Goal: Information Seeking & Learning: Learn about a topic

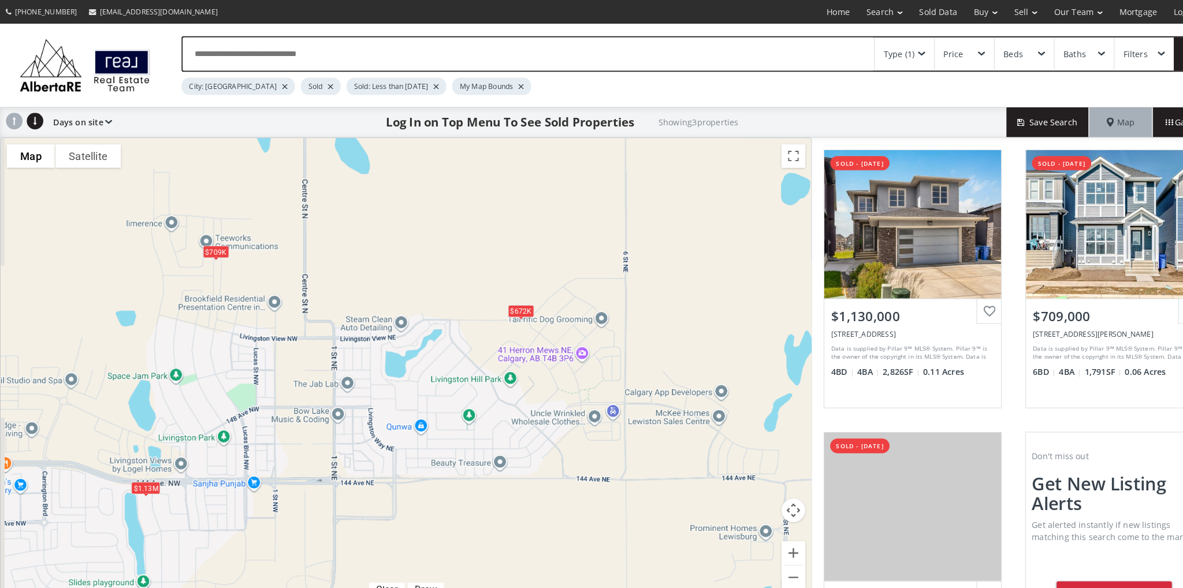
drag, startPoint x: 161, startPoint y: 216, endPoint x: 263, endPoint y: 302, distance: 133.7
click at [263, 302] on div "To navigate, press the arrow keys. $1.13M $709K $672K" at bounding box center [395, 361] width 789 height 453
click at [207, 246] on div "$709K" at bounding box center [210, 245] width 25 height 12
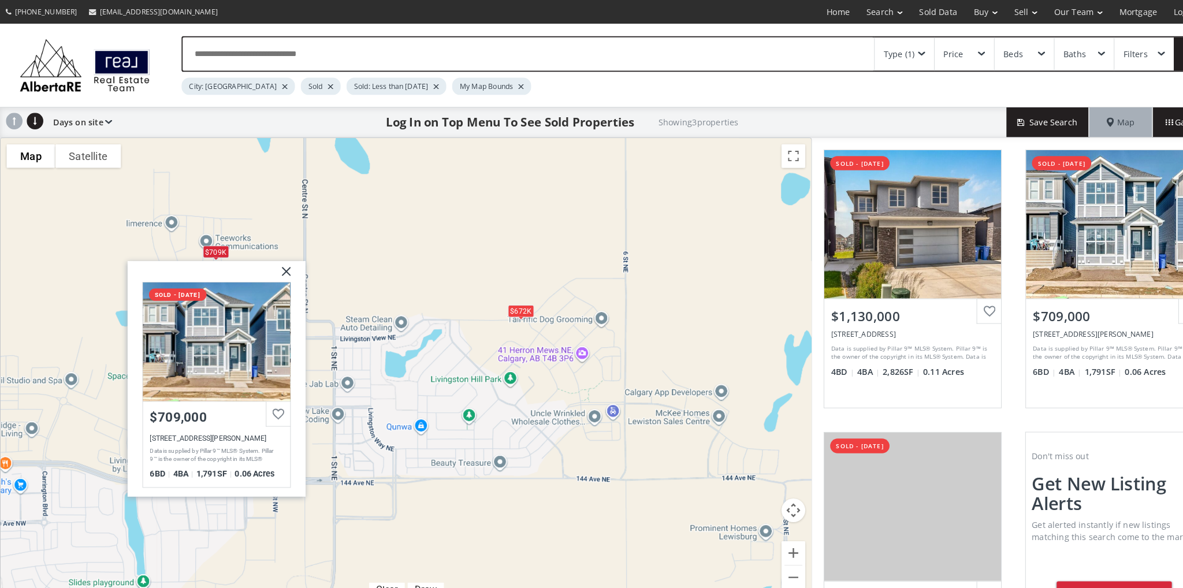
click at [508, 304] on div "$672K" at bounding box center [506, 303] width 25 height 12
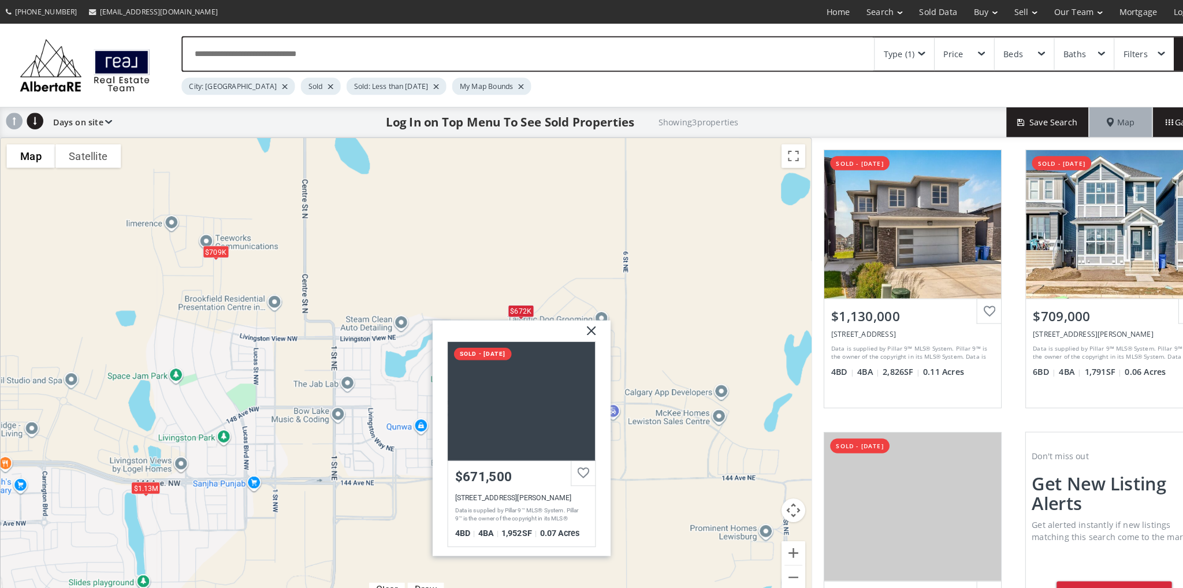
click at [425, 231] on div "To navigate, press the arrow keys. $1.13M $709K $672K Livingston View NE Calgar…" at bounding box center [395, 361] width 789 height 453
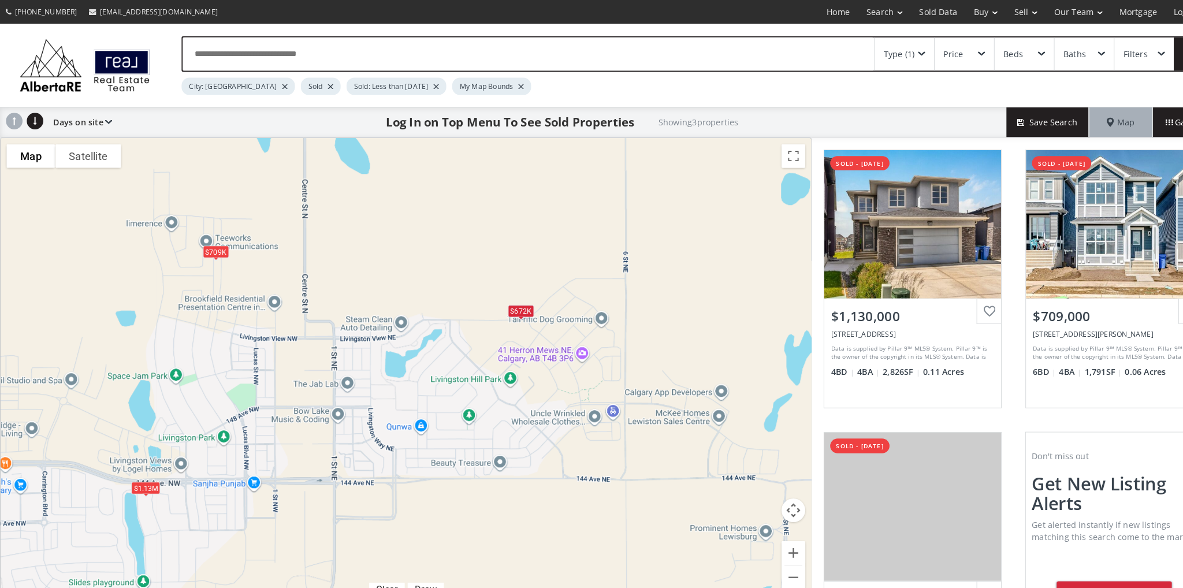
click at [508, 309] on div "$672K" at bounding box center [506, 303] width 25 height 12
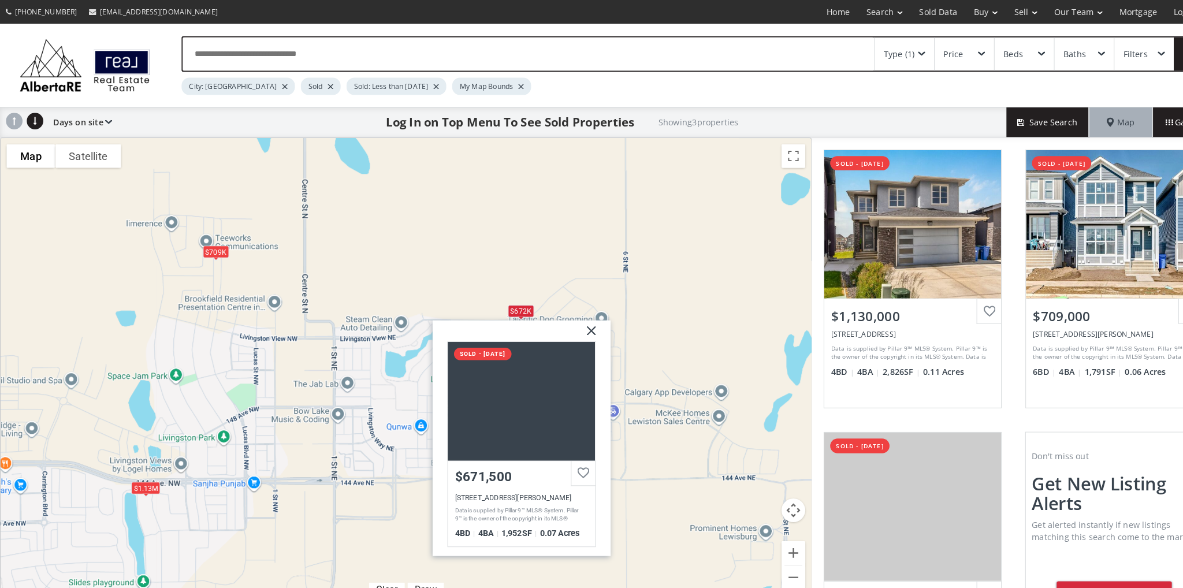
click at [516, 270] on div "To navigate, press the arrow keys. $1.13M $709K $672K Livingston View NE Calgar…" at bounding box center [395, 361] width 789 height 453
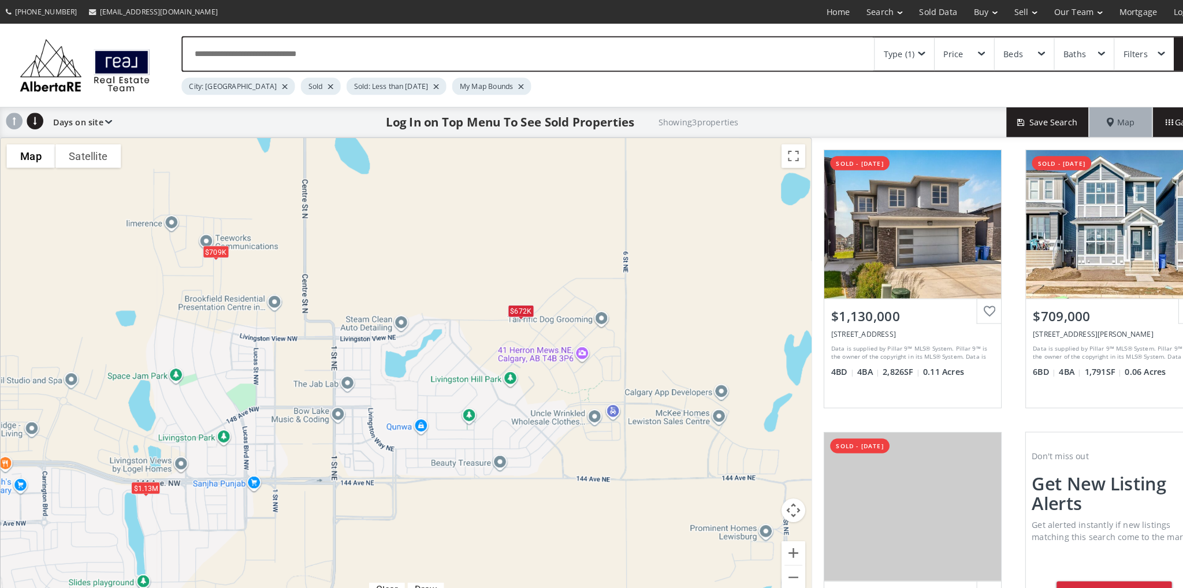
click at [510, 303] on div "$672K" at bounding box center [506, 303] width 25 height 12
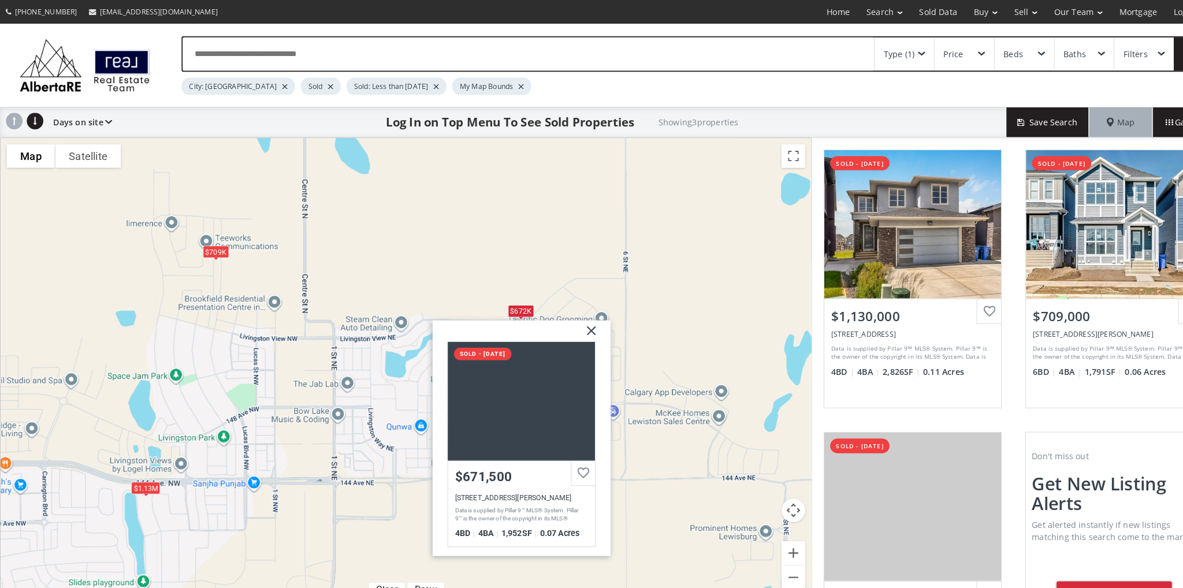
click at [578, 321] on img at bounding box center [571, 326] width 29 height 29
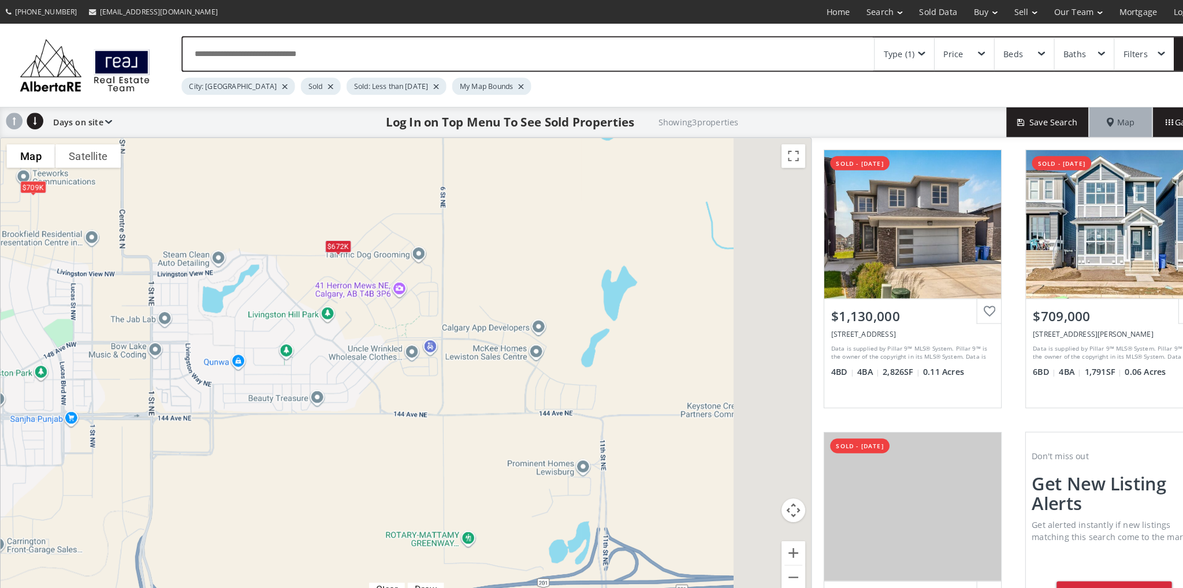
drag, startPoint x: 646, startPoint y: 364, endPoint x: 459, endPoint y: 288, distance: 202.1
click at [459, 288] on div "To navigate, press the arrow keys. $1.13M $709K $672K" at bounding box center [395, 361] width 789 height 453
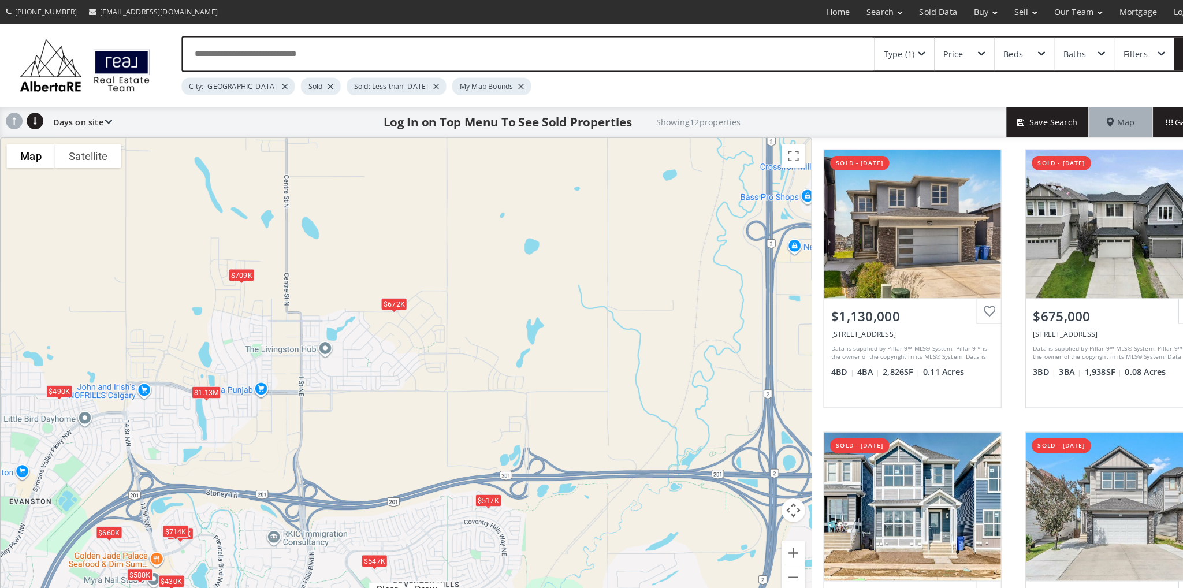
click at [200, 382] on div "$1.13M" at bounding box center [201, 383] width 28 height 12
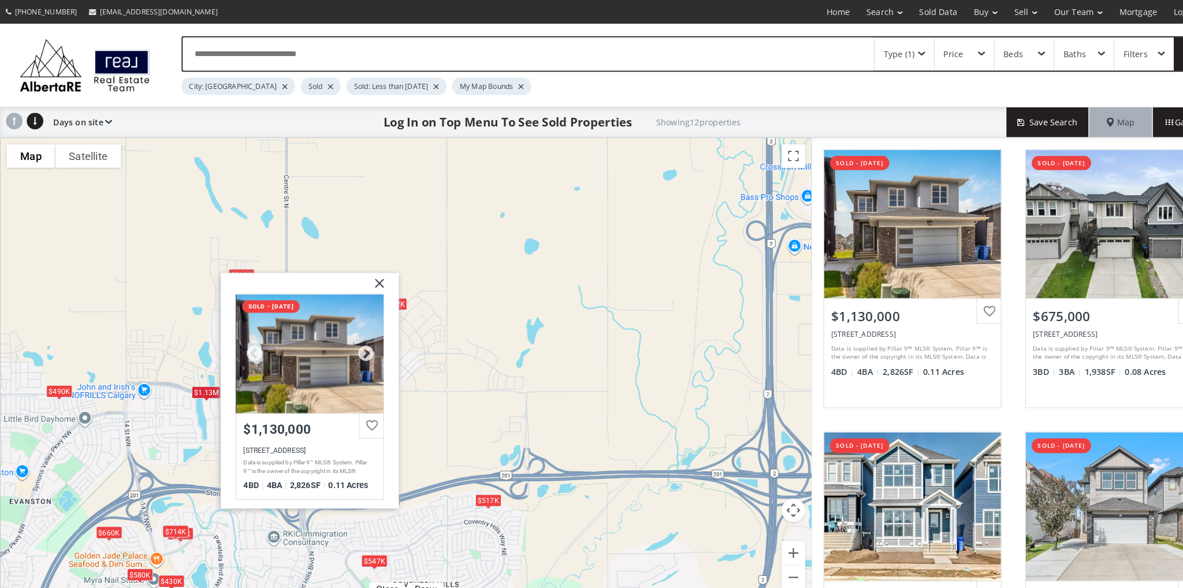
click at [305, 342] on div at bounding box center [301, 345] width 143 height 116
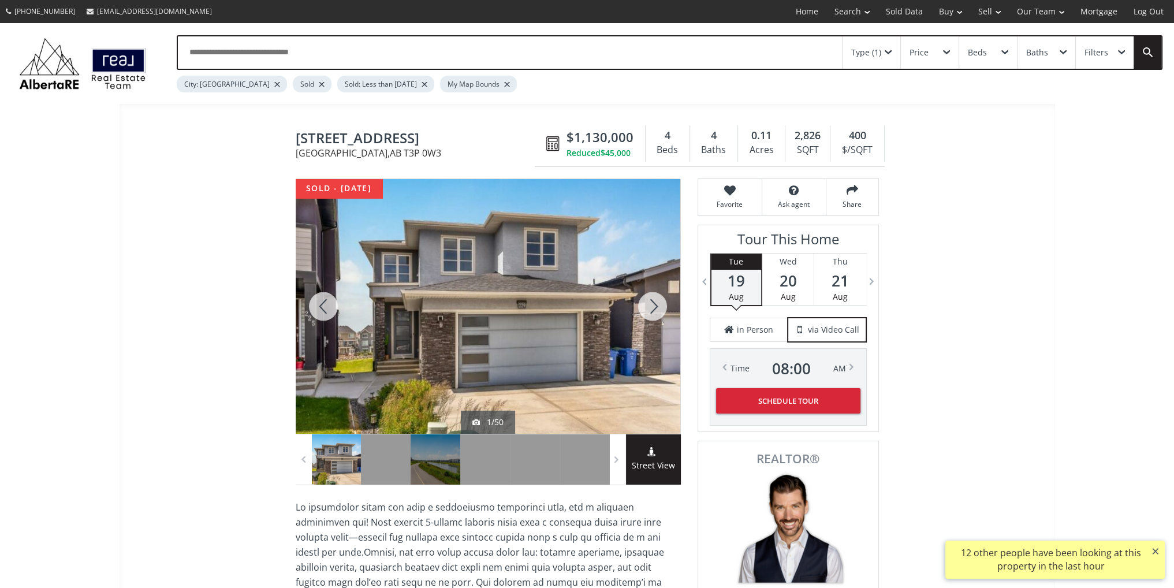
click at [641, 306] on div at bounding box center [652, 306] width 55 height 255
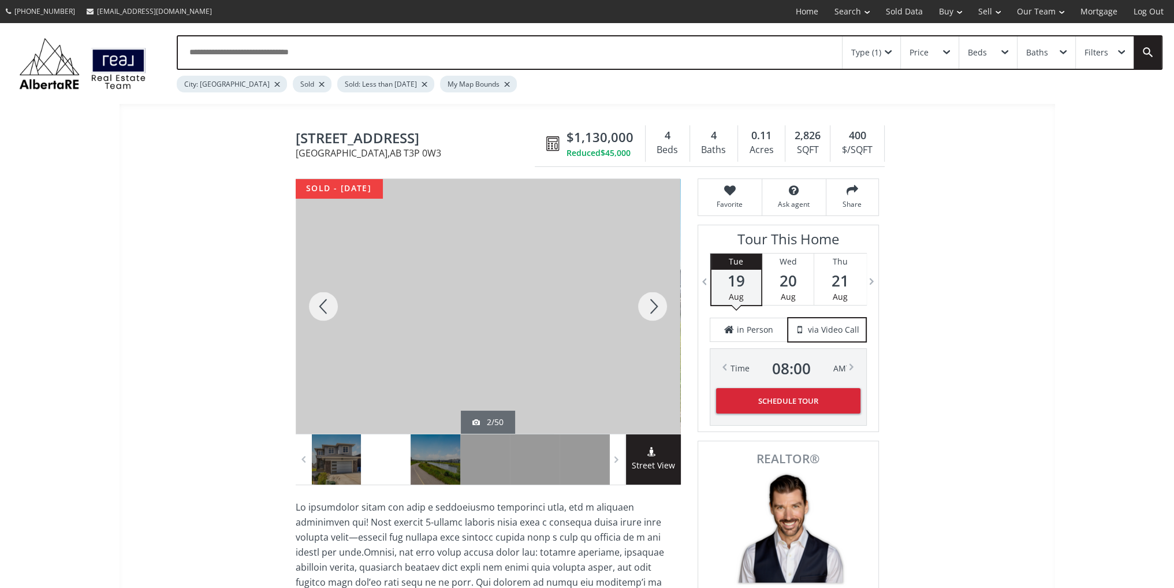
click at [653, 309] on div at bounding box center [652, 306] width 55 height 255
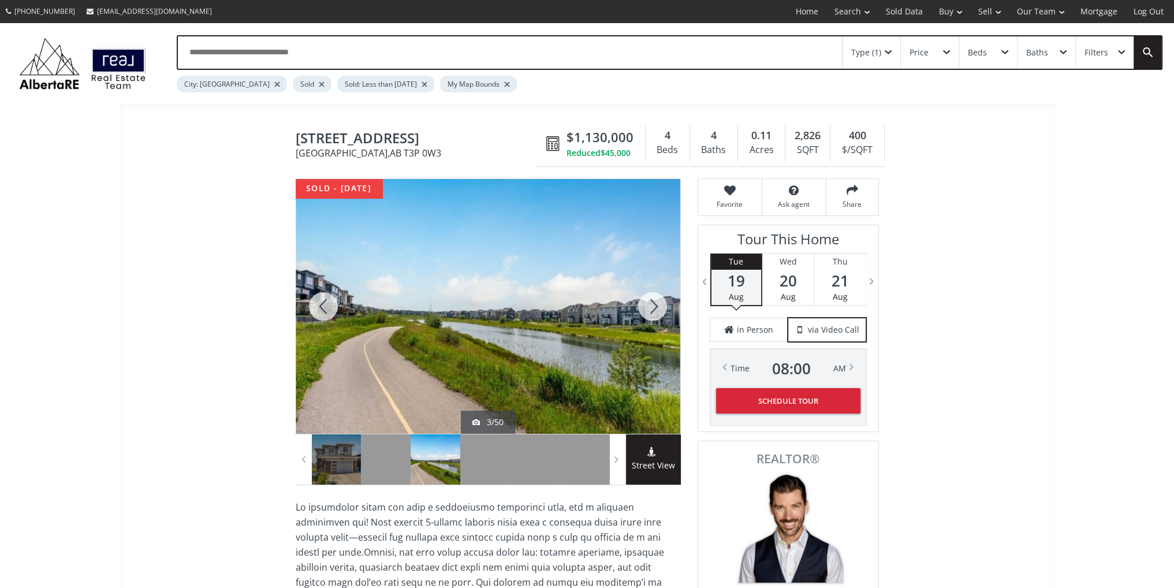
click at [653, 309] on div at bounding box center [652, 306] width 55 height 255
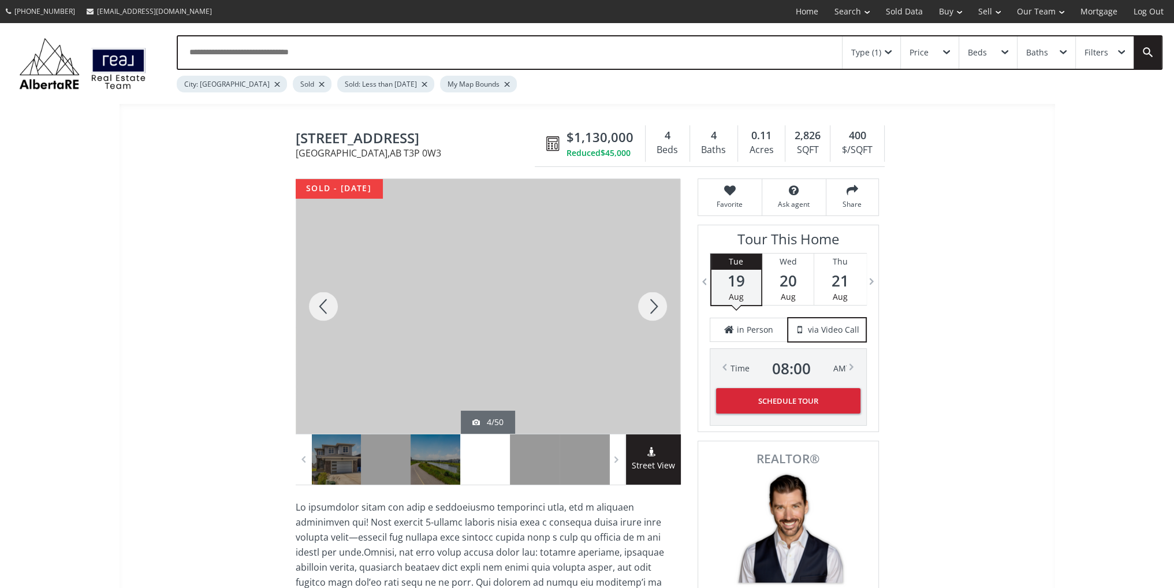
click at [653, 309] on div at bounding box center [652, 306] width 55 height 255
click at [616, 217] on div at bounding box center [488, 306] width 385 height 255
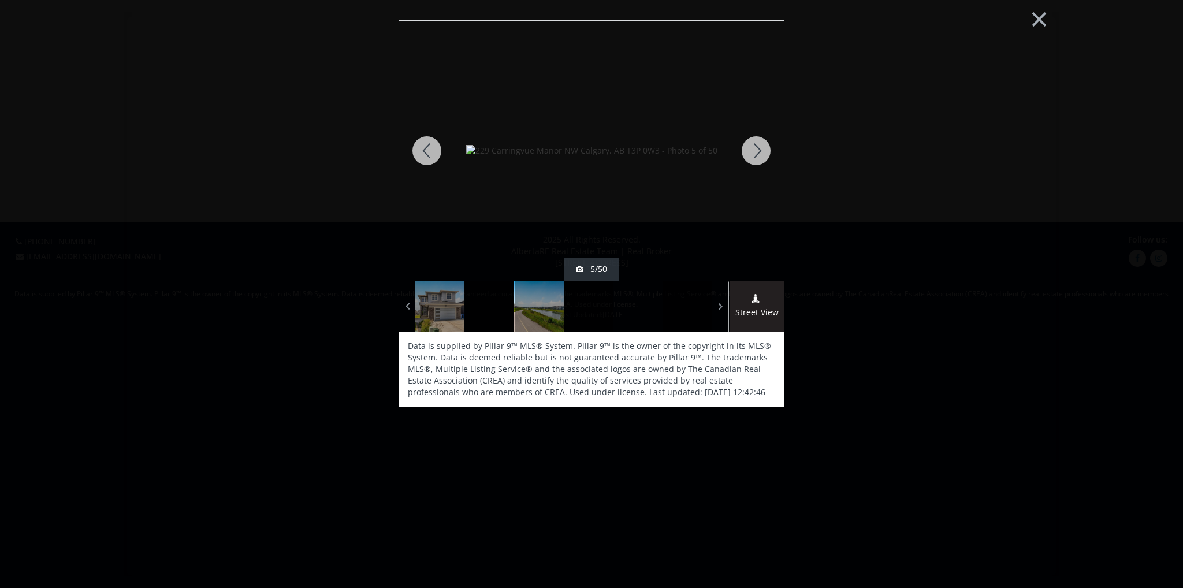
click at [616, 157] on img at bounding box center [591, 151] width 251 height 12
click at [747, 144] on div at bounding box center [755, 151] width 55 height 260
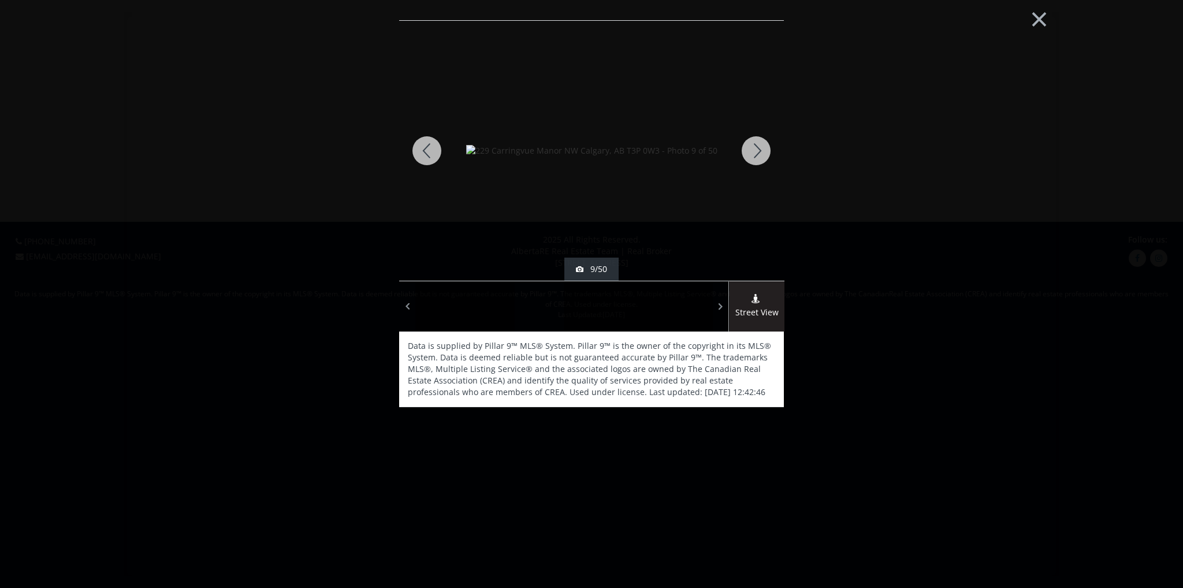
click at [747, 144] on div at bounding box center [755, 151] width 55 height 260
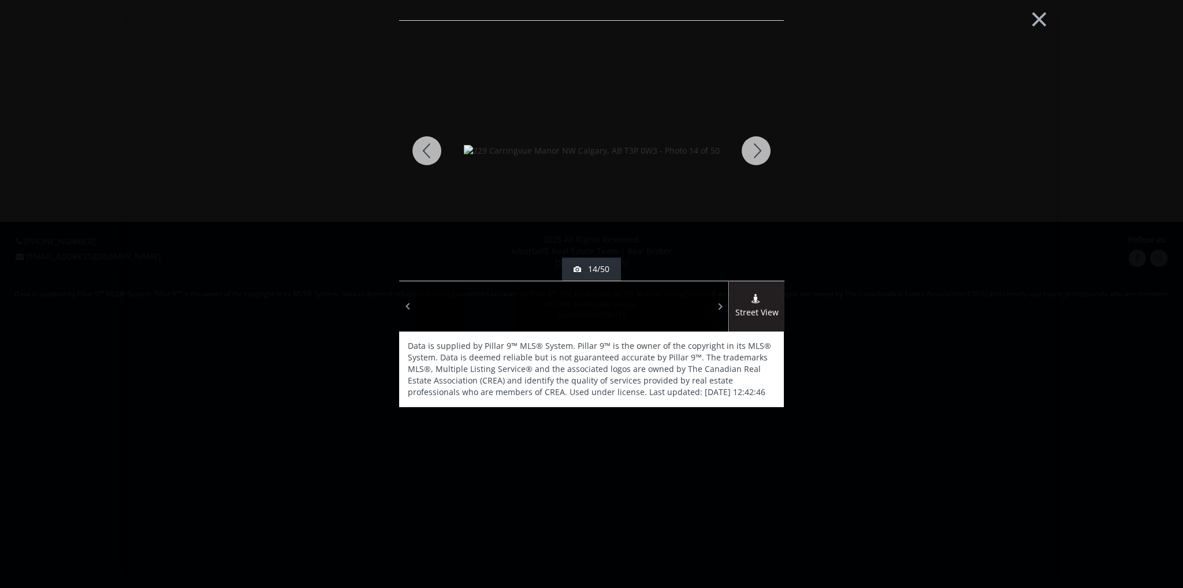
click at [416, 141] on div at bounding box center [426, 151] width 55 height 260
click at [749, 157] on div at bounding box center [755, 151] width 55 height 260
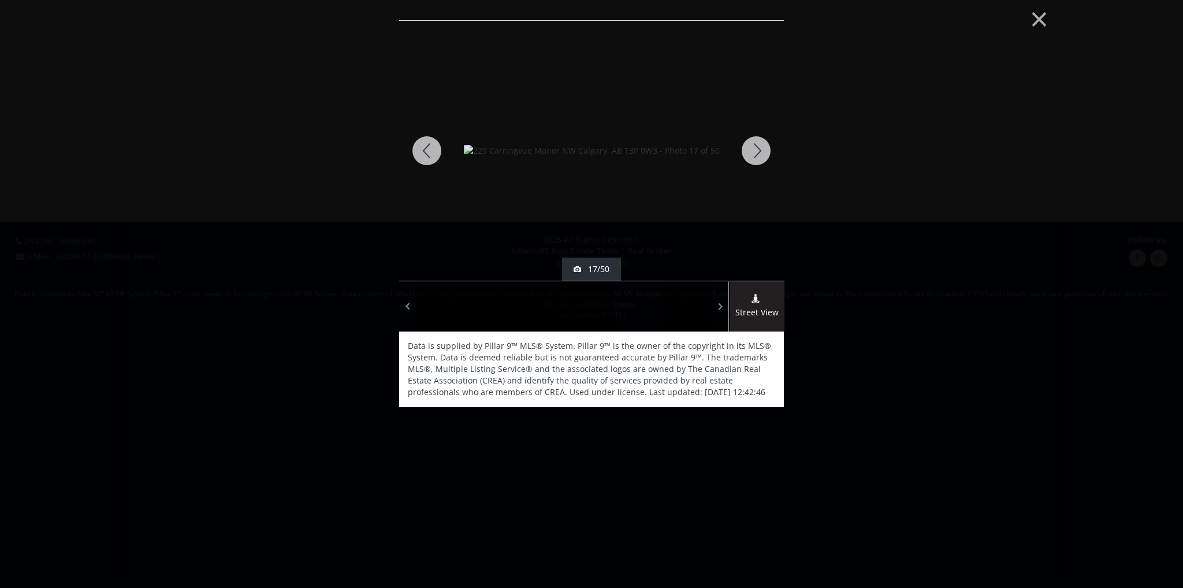
click at [749, 157] on div at bounding box center [755, 151] width 55 height 260
click at [434, 148] on div at bounding box center [426, 151] width 55 height 260
click at [757, 143] on div at bounding box center [755, 151] width 55 height 260
click at [758, 147] on div at bounding box center [755, 151] width 55 height 260
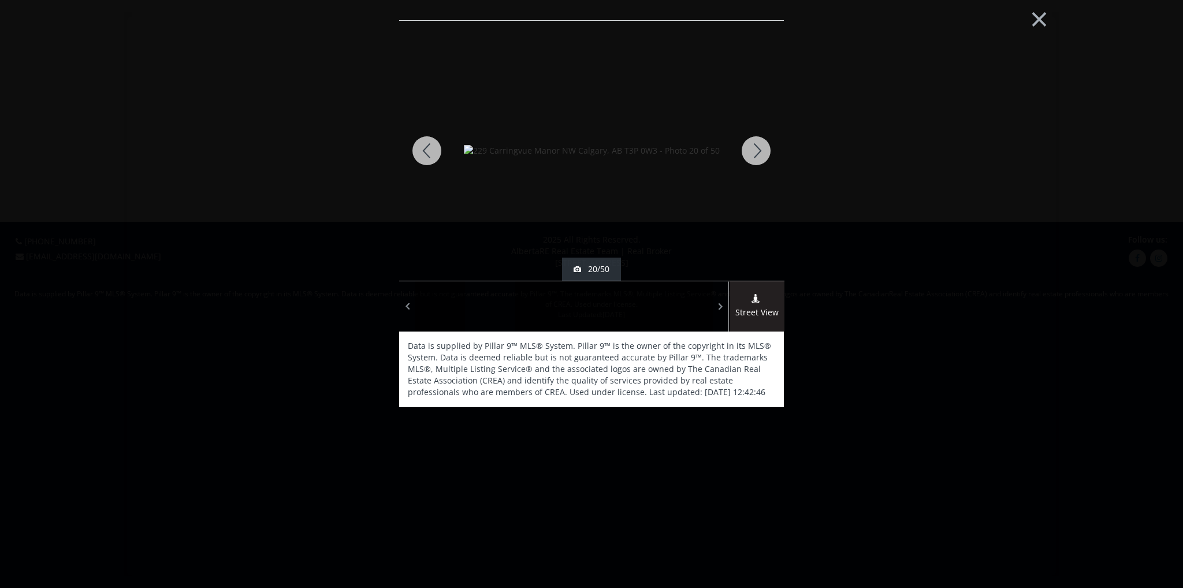
click at [758, 147] on div at bounding box center [755, 151] width 55 height 260
click at [430, 152] on div at bounding box center [426, 151] width 55 height 260
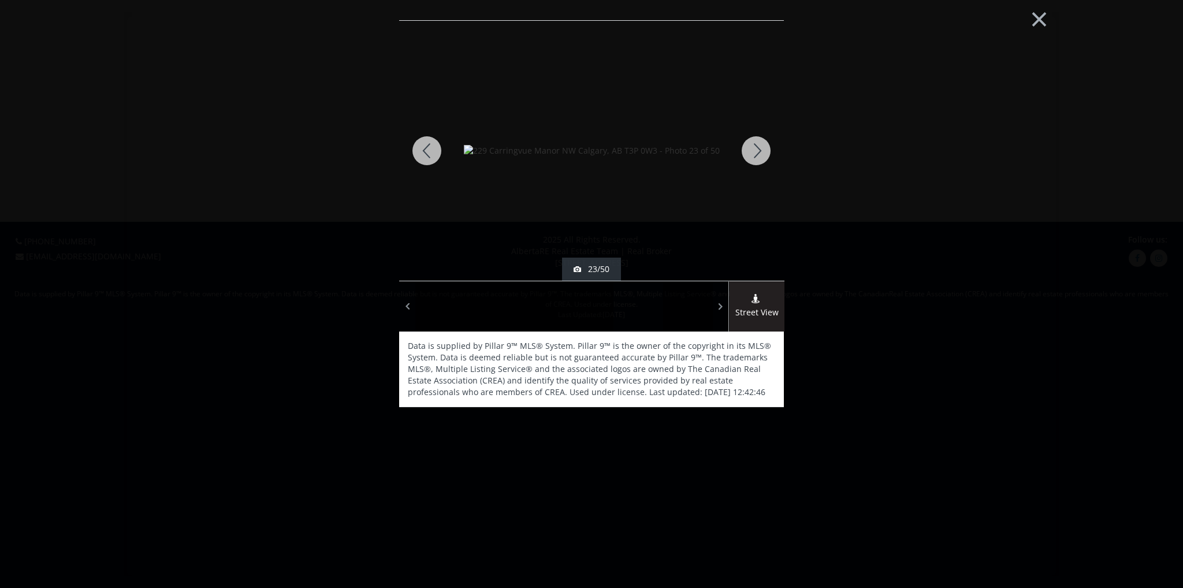
click at [758, 150] on div at bounding box center [755, 151] width 55 height 260
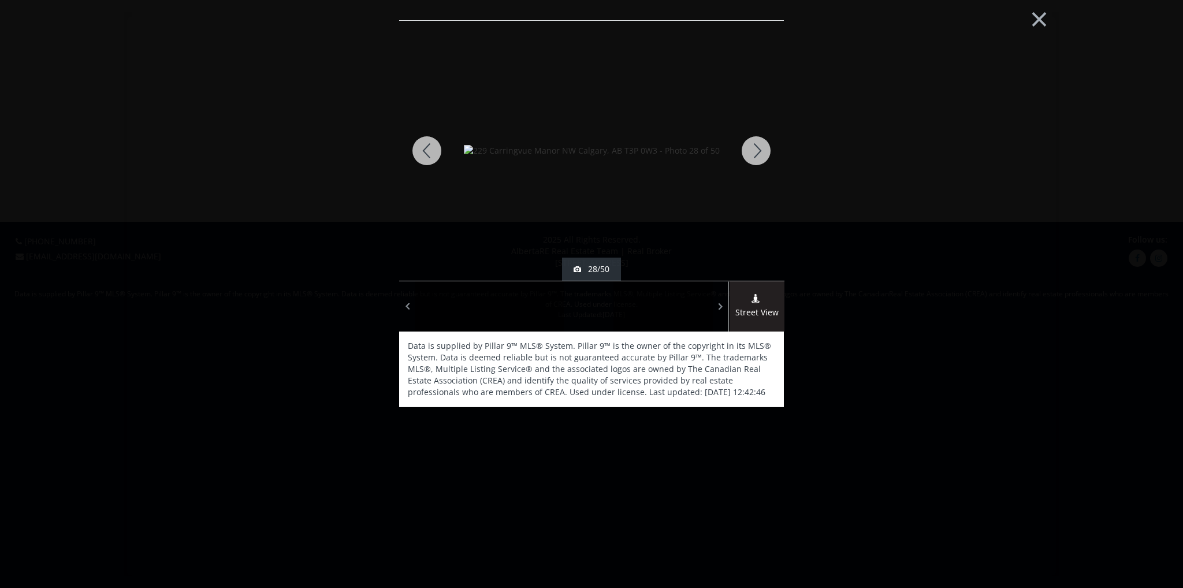
click at [758, 150] on div at bounding box center [755, 151] width 55 height 260
click at [753, 151] on div at bounding box center [755, 151] width 55 height 260
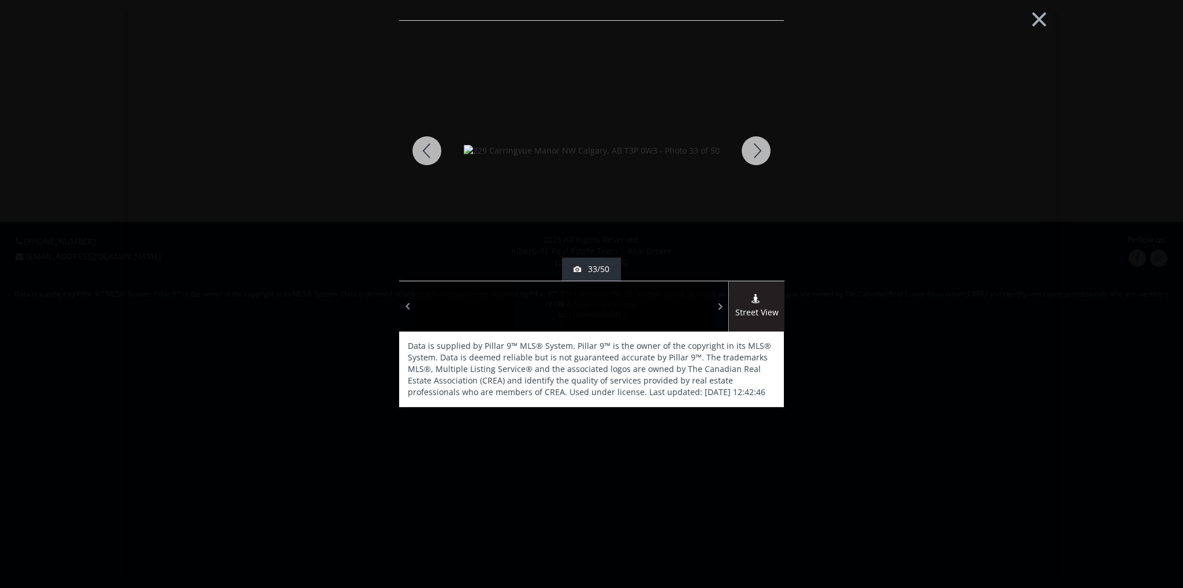
click at [753, 151] on div at bounding box center [755, 151] width 55 height 260
click at [425, 149] on div at bounding box center [426, 151] width 55 height 260
click at [754, 150] on div at bounding box center [755, 151] width 55 height 260
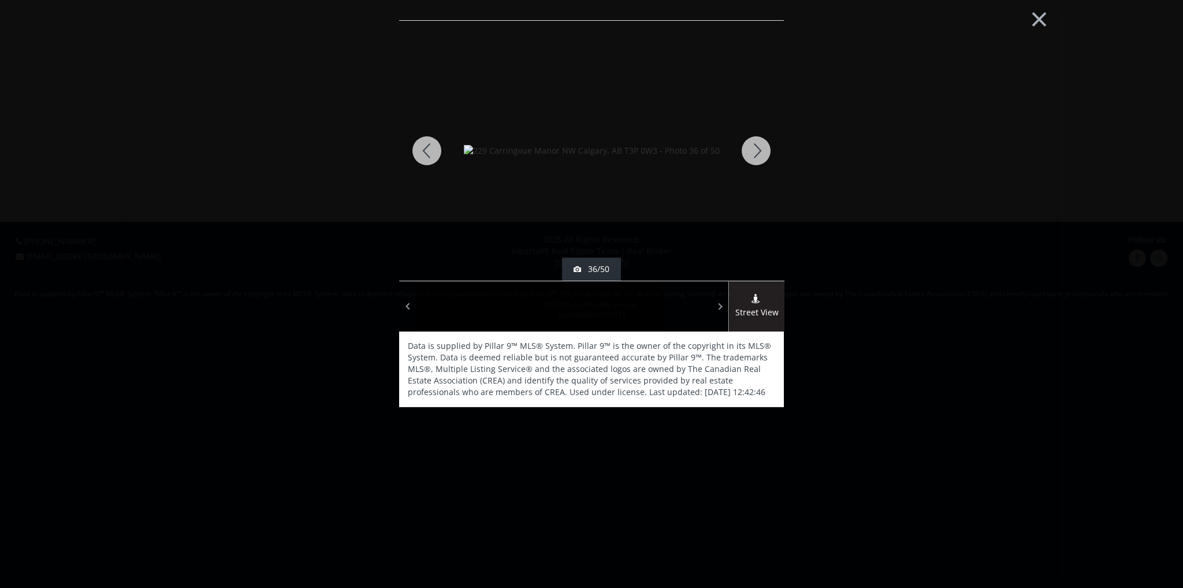
click at [754, 150] on div at bounding box center [755, 151] width 55 height 260
click at [434, 148] on div at bounding box center [426, 151] width 55 height 260
click at [422, 144] on div at bounding box center [426, 151] width 55 height 260
click at [757, 152] on div at bounding box center [755, 151] width 55 height 260
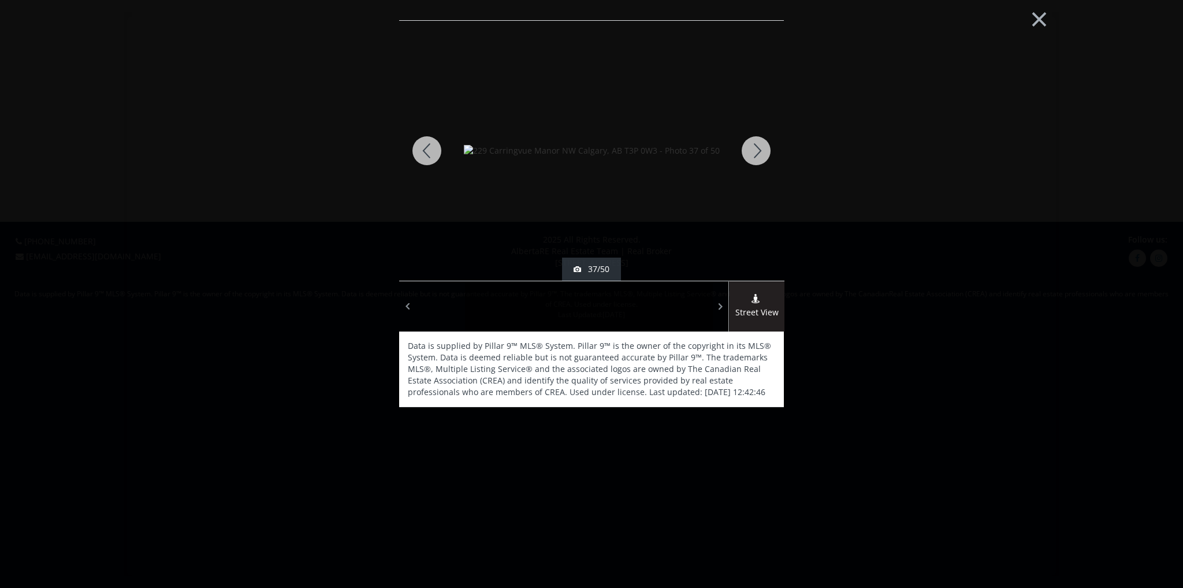
click at [757, 152] on div at bounding box center [755, 151] width 55 height 260
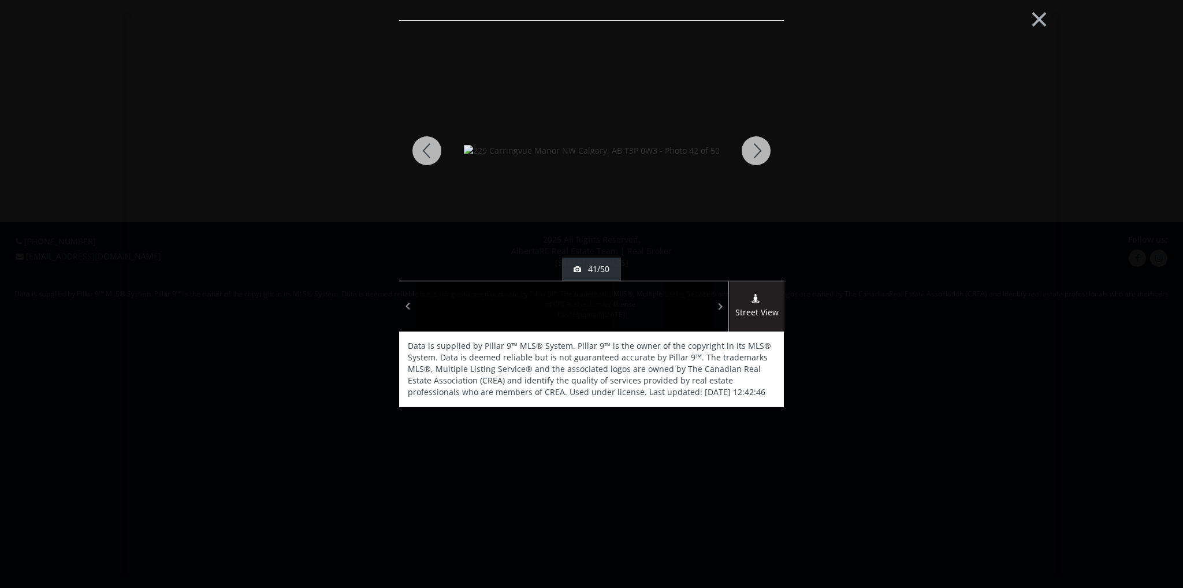
click at [757, 152] on div at bounding box center [755, 151] width 55 height 260
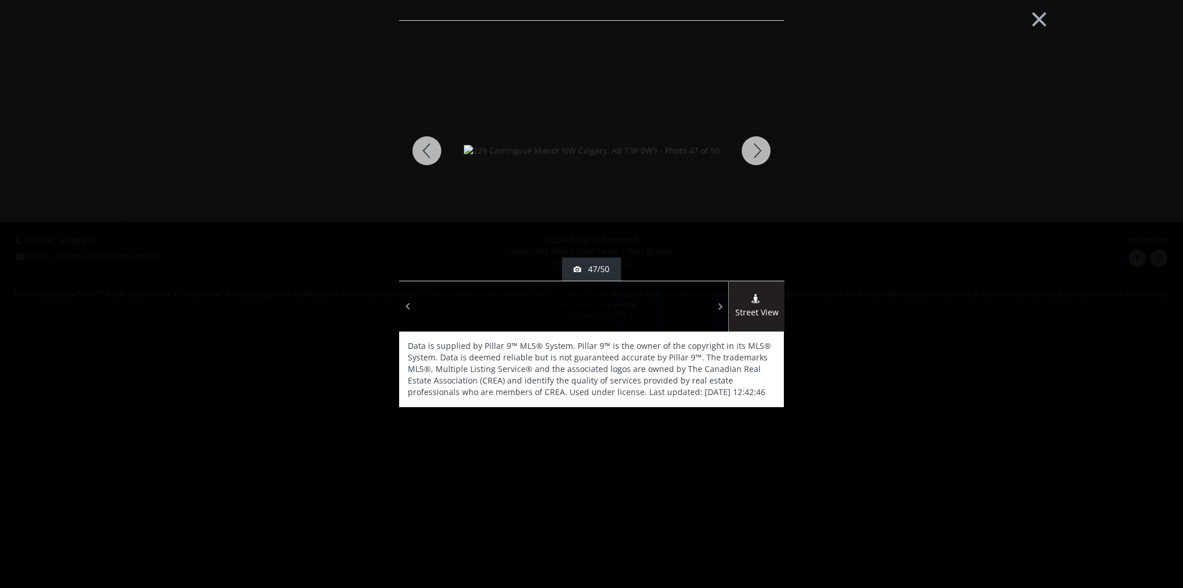
click at [757, 152] on div at bounding box center [755, 151] width 55 height 260
click at [758, 143] on div at bounding box center [755, 151] width 55 height 260
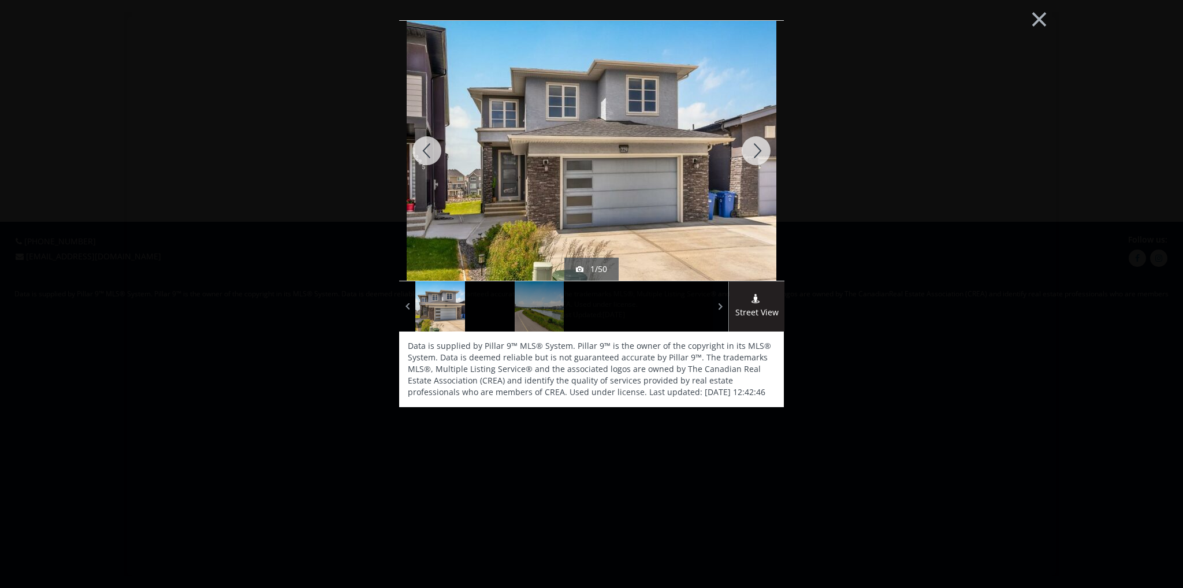
click at [758, 143] on div at bounding box center [755, 151] width 55 height 260
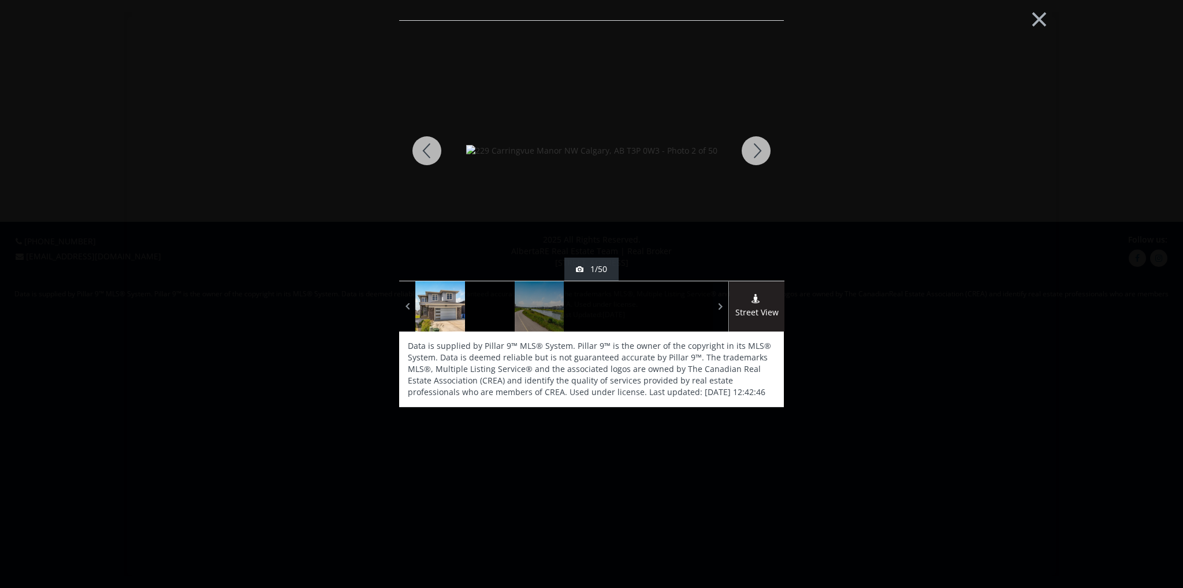
click at [758, 143] on div at bounding box center [755, 151] width 55 height 260
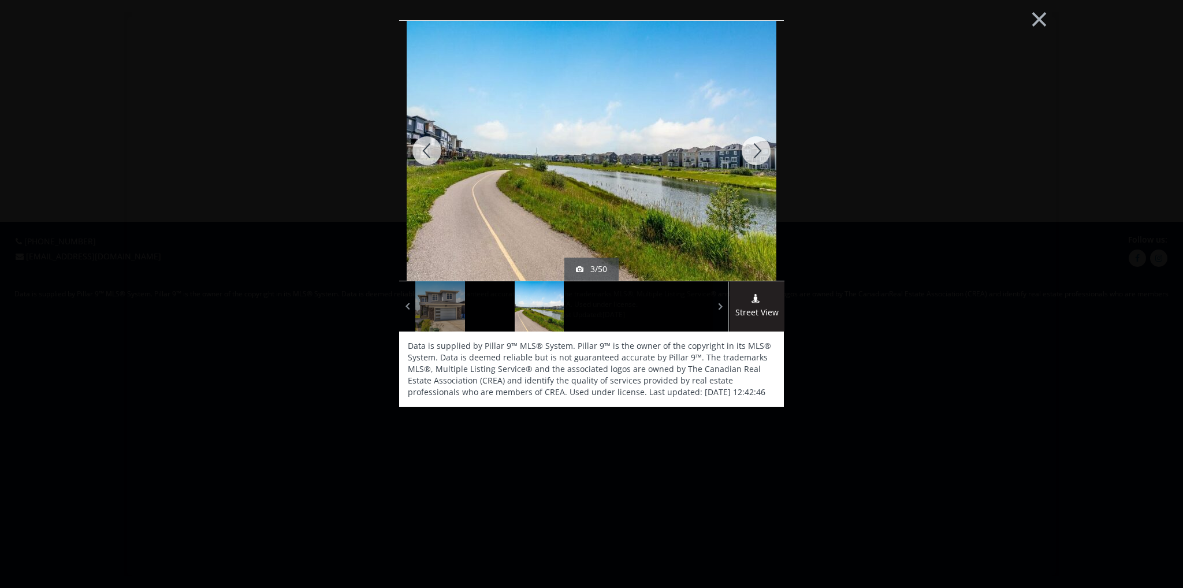
click at [758, 143] on div at bounding box center [755, 151] width 55 height 260
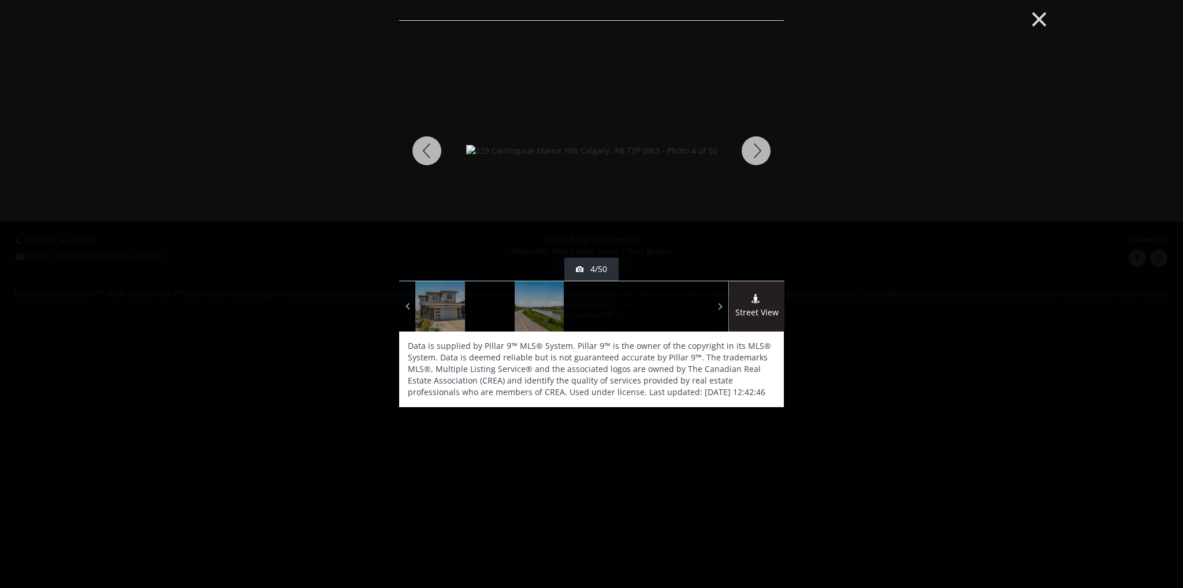
click at [1044, 24] on button "×" at bounding box center [1039, 17] width 64 height 47
